Goal: Go to known website: Access a specific website the user already knows

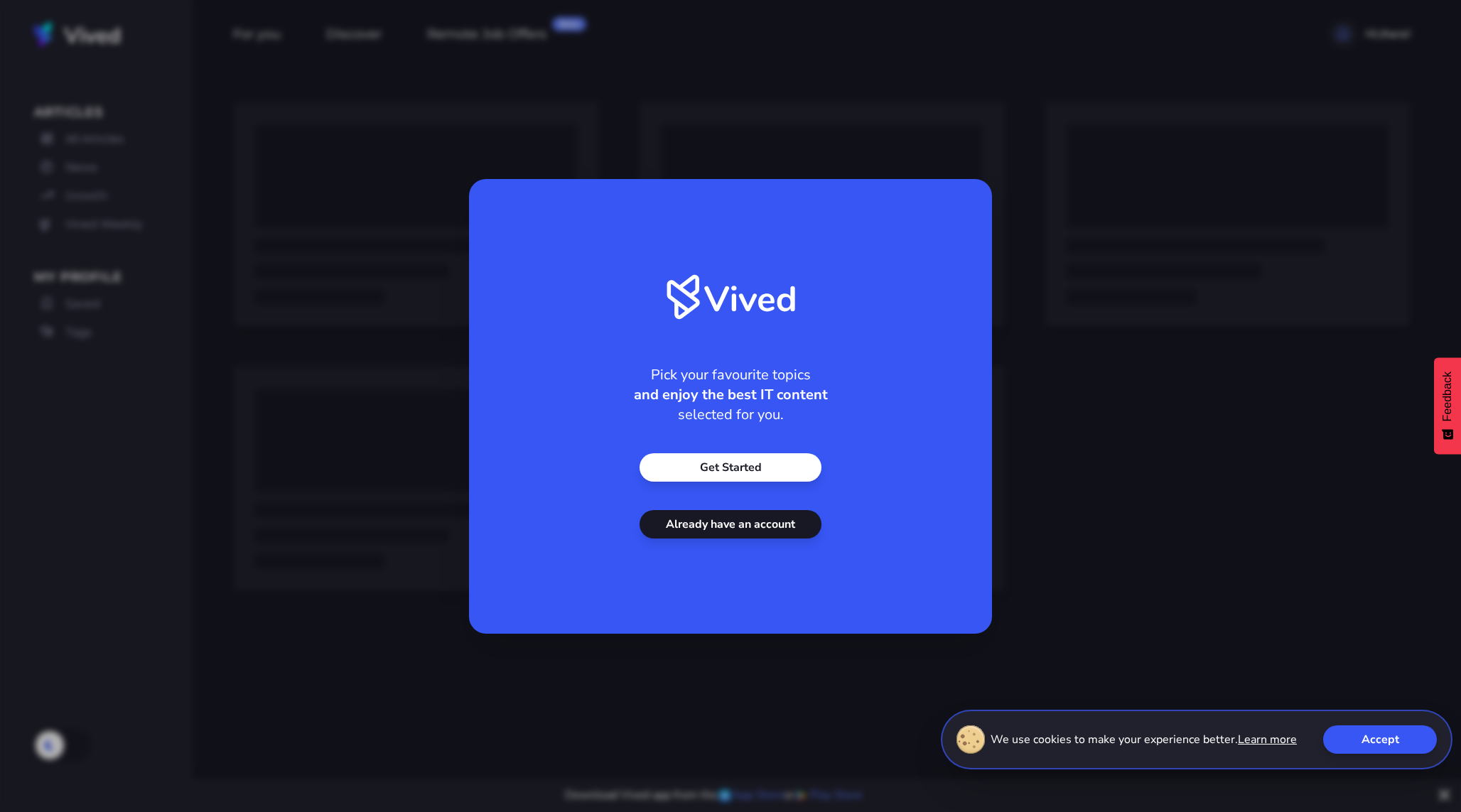
click at [756, 536] on link "Already have an account" at bounding box center [730, 524] width 182 height 28
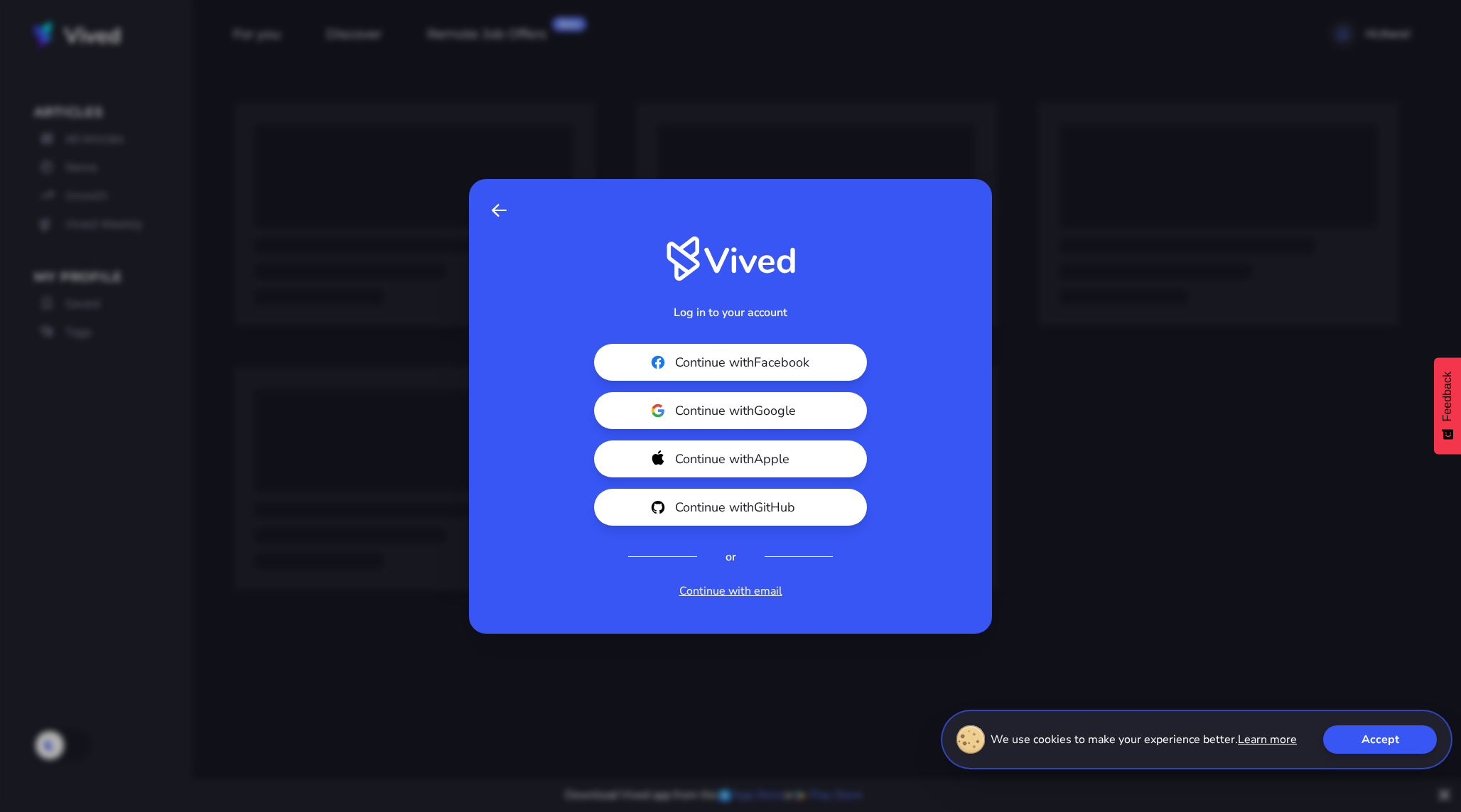
click at [764, 416] on span "Continue with Google" at bounding box center [754, 411] width 159 height 20
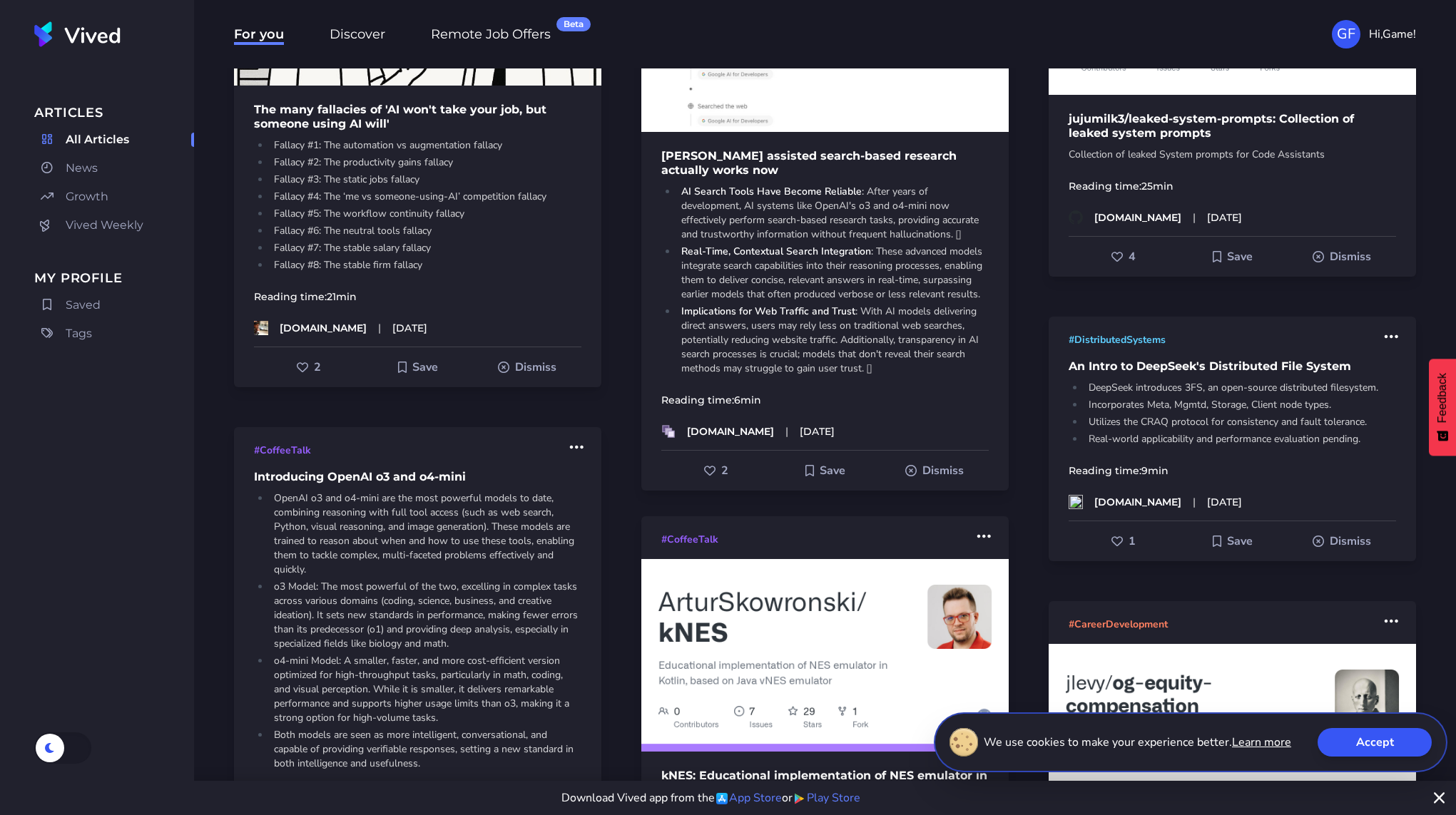
scroll to position [3163, 0]
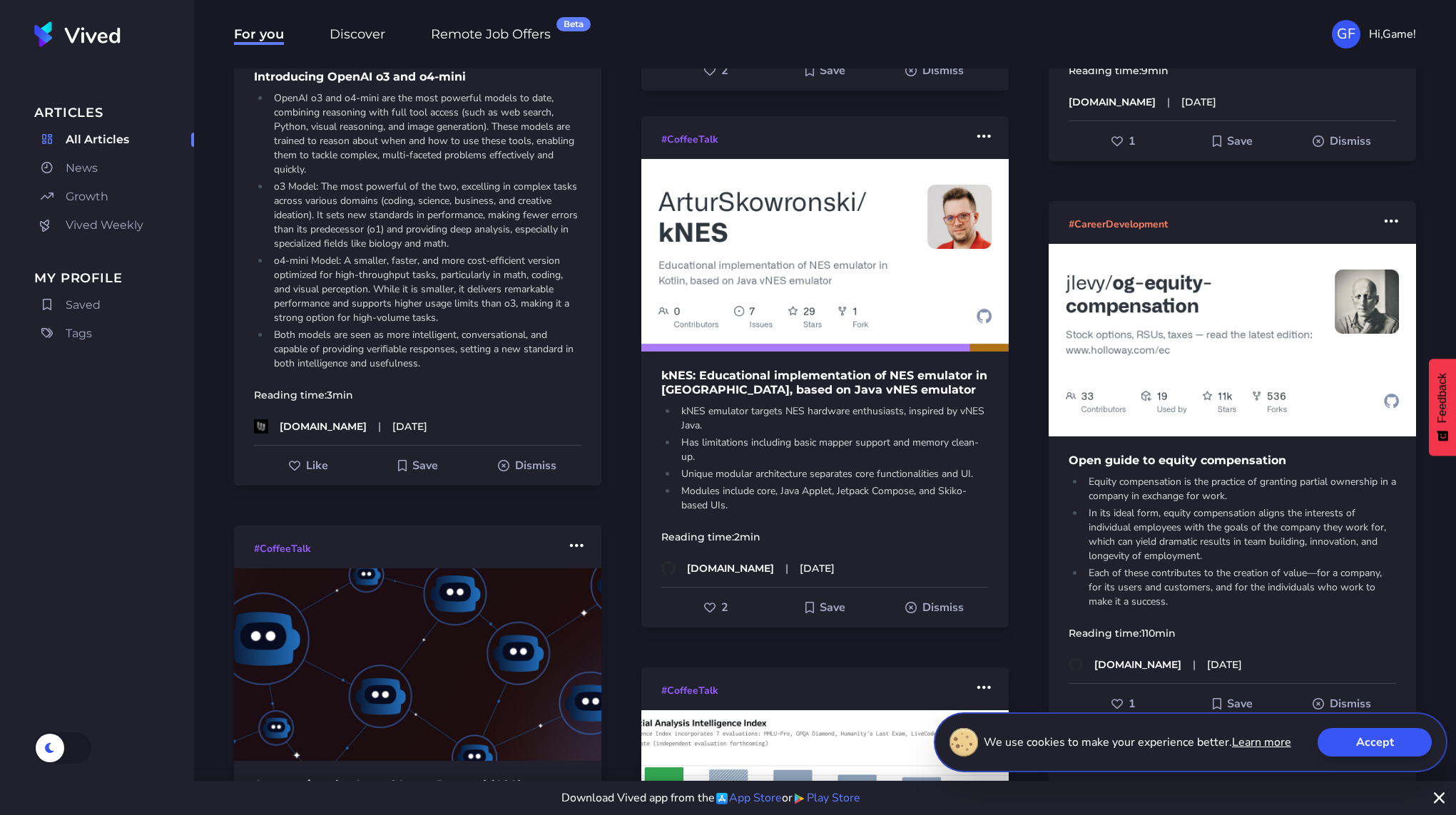
click at [847, 390] on h1 "kNES: Educational implementation of NES emulator in [GEOGRAPHIC_DATA], based on…" at bounding box center [825, 382] width 367 height 28
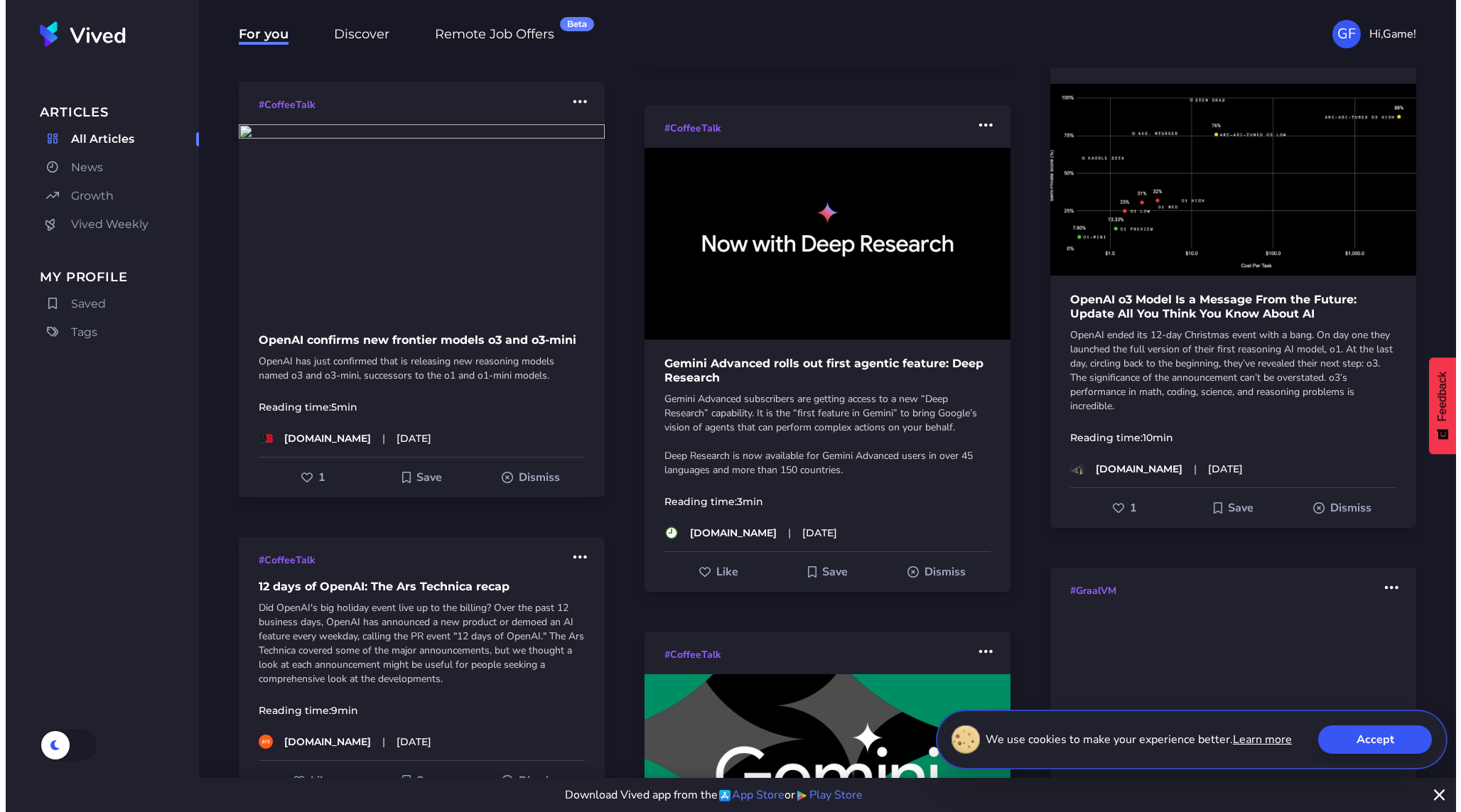
scroll to position [14056, 0]
